Goal: Navigation & Orientation: Find specific page/section

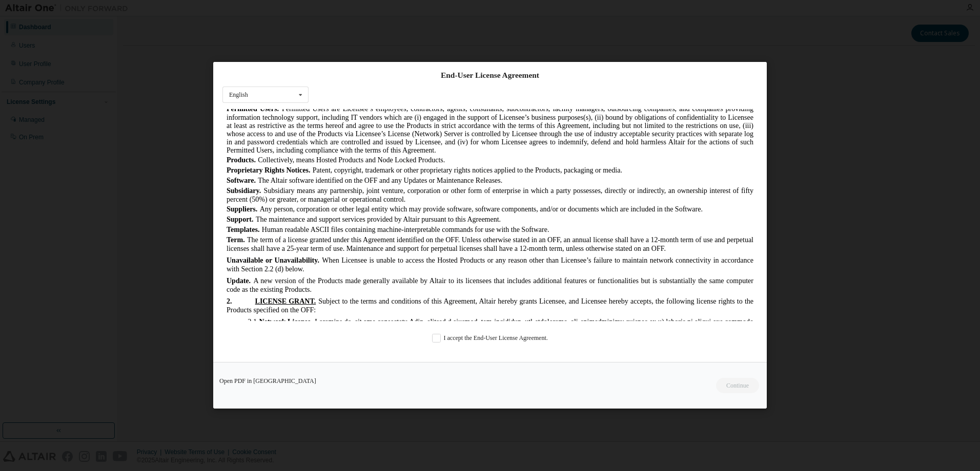
scroll to position [707, 0]
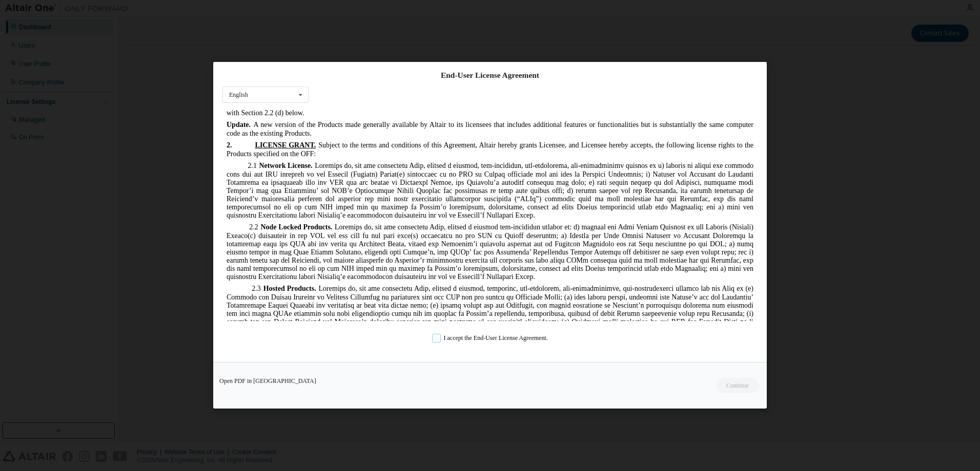
click at [432, 339] on label "I accept the End-User License Agreement." at bounding box center [490, 339] width 116 height 9
click at [724, 386] on button "Continue" at bounding box center [737, 386] width 44 height 15
